Goal: Information Seeking & Learning: Learn about a topic

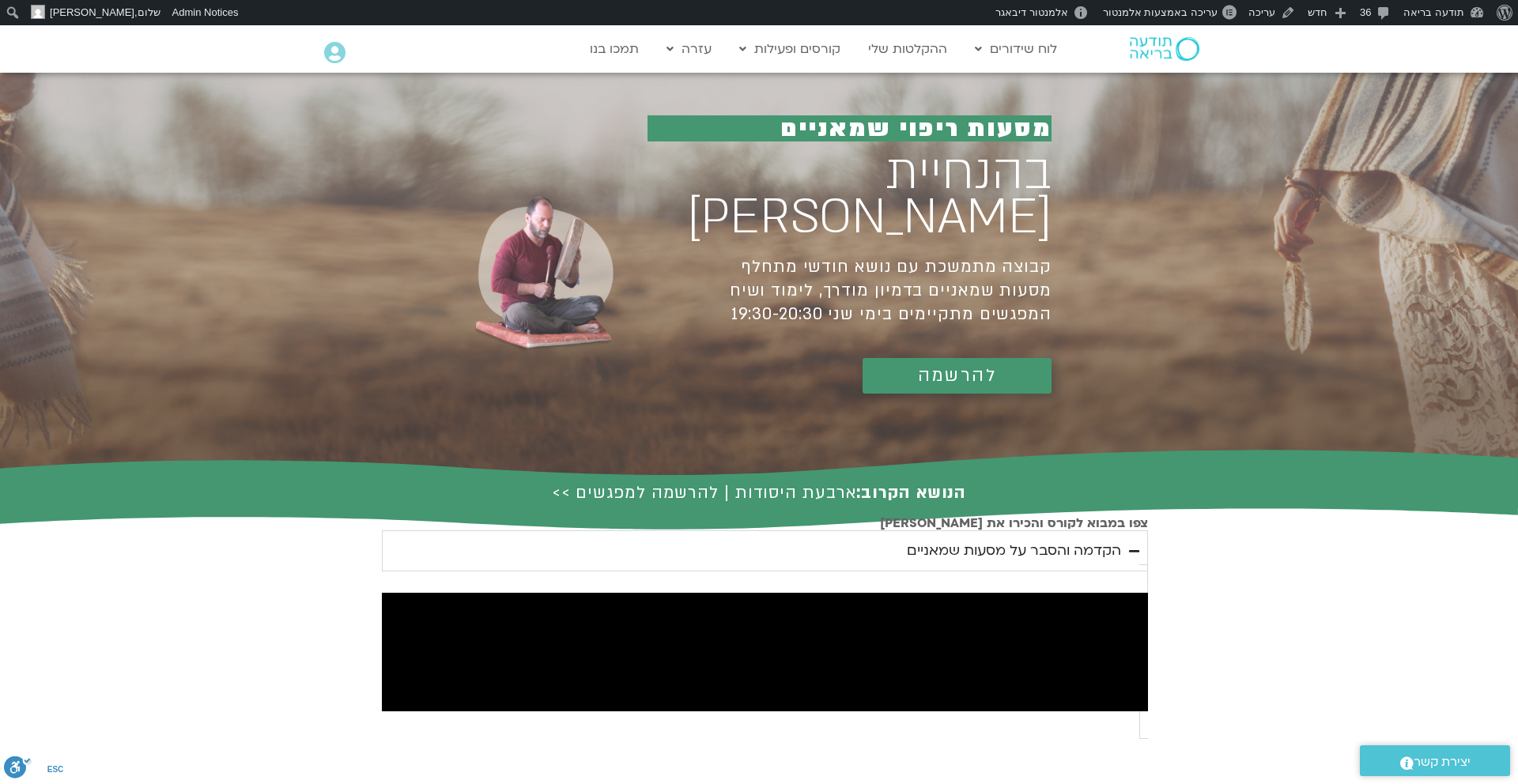
drag, startPoint x: 0, startPoint y: 0, endPoint x: 1165, endPoint y: 49, distance: 1166.0
click at [1165, 49] on img at bounding box center [1164, 49] width 69 height 24
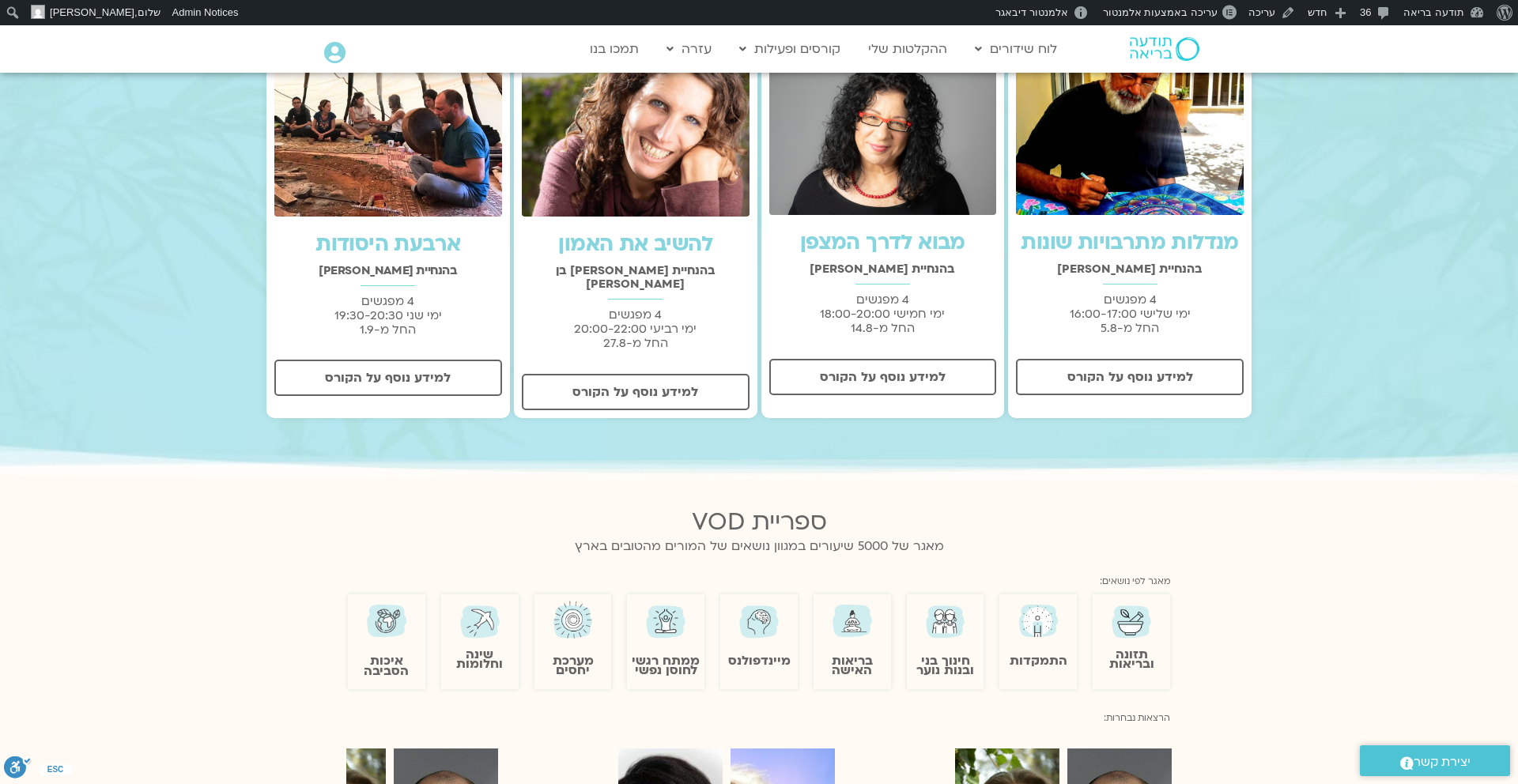
scroll to position [574, 0]
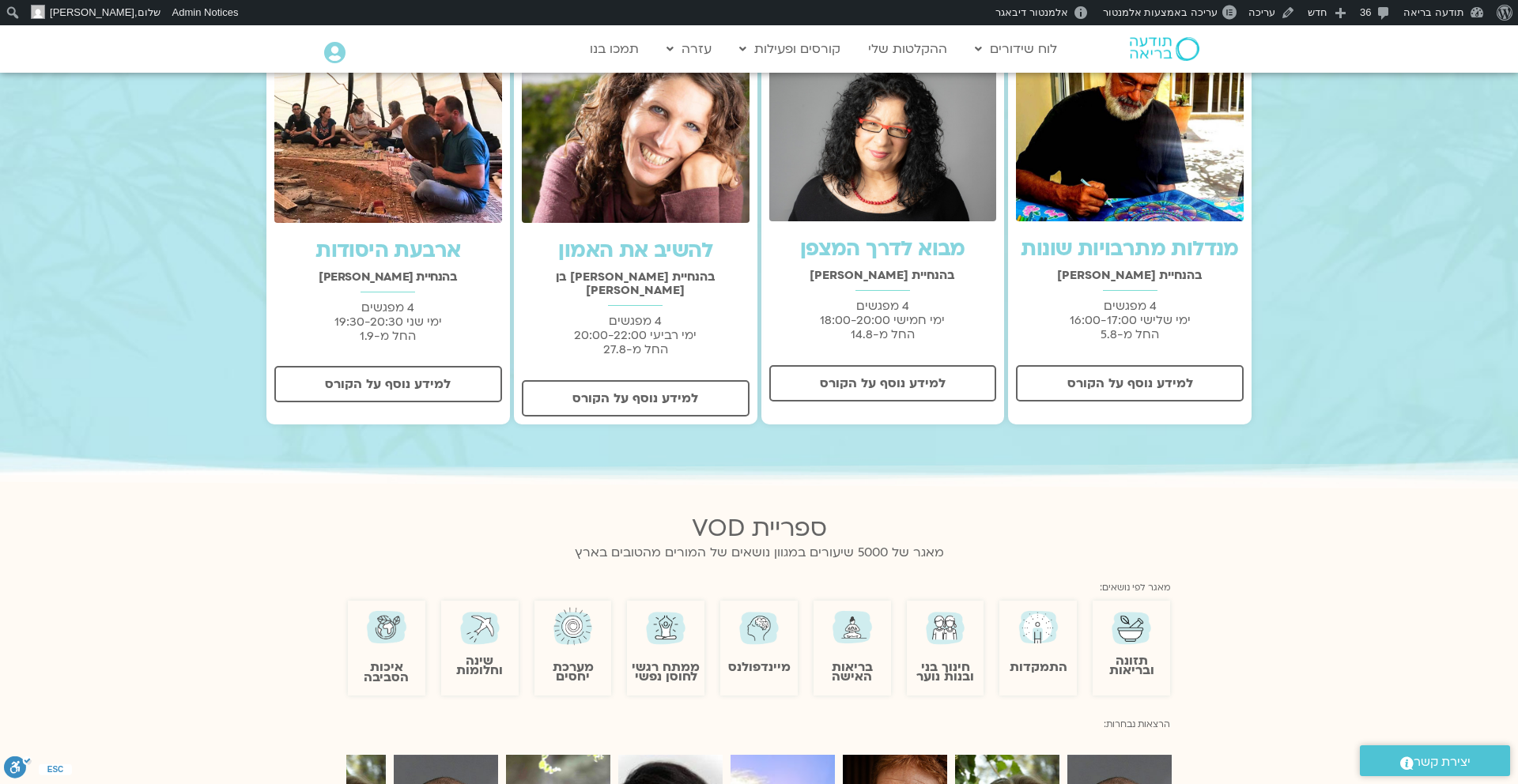
click at [577, 618] on img at bounding box center [573, 627] width 46 height 45
click at [633, 392] on span "למידע נוסף על הקורס" at bounding box center [635, 398] width 125 height 14
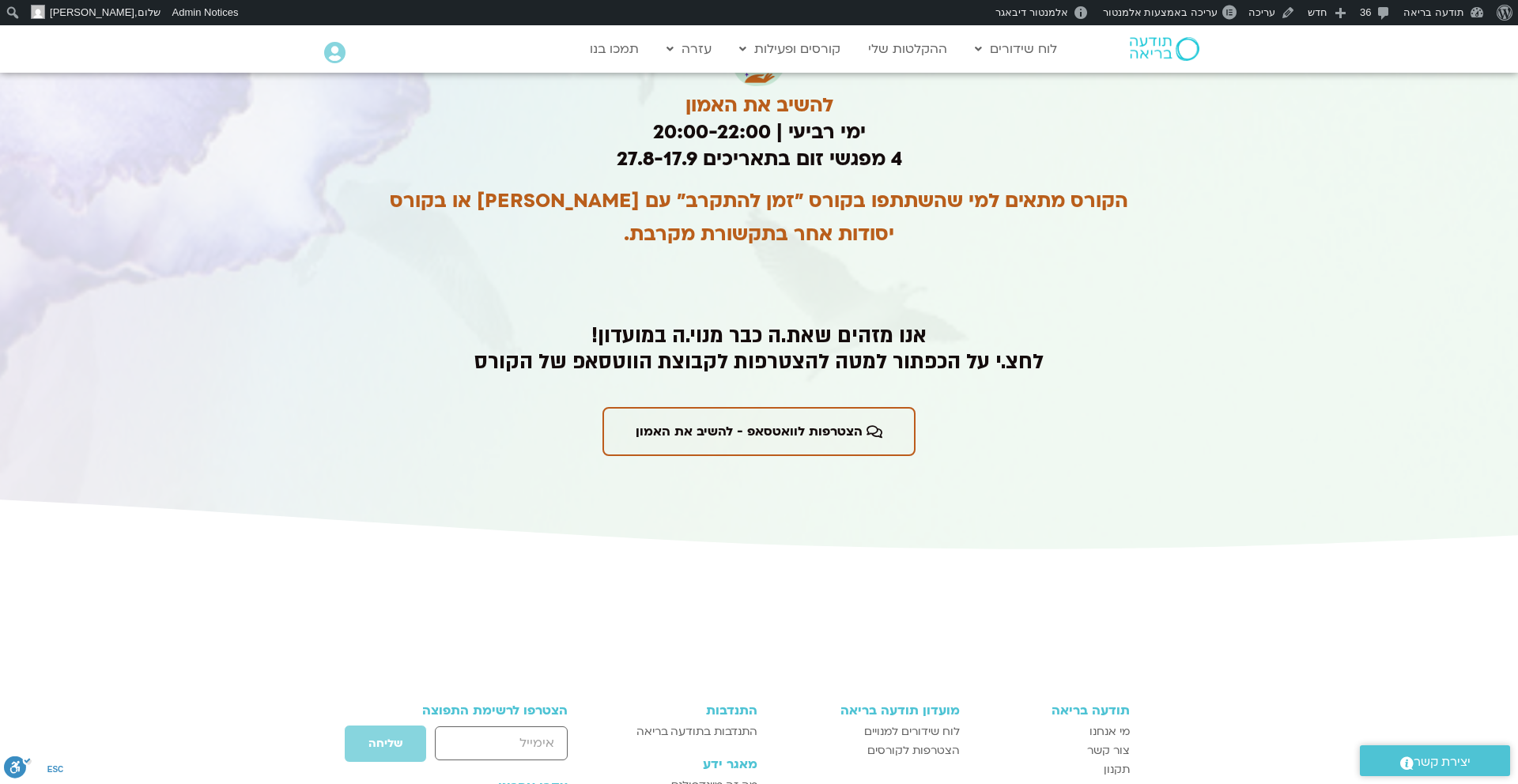
scroll to position [3506, 0]
